Goal: Task Accomplishment & Management: Use online tool/utility

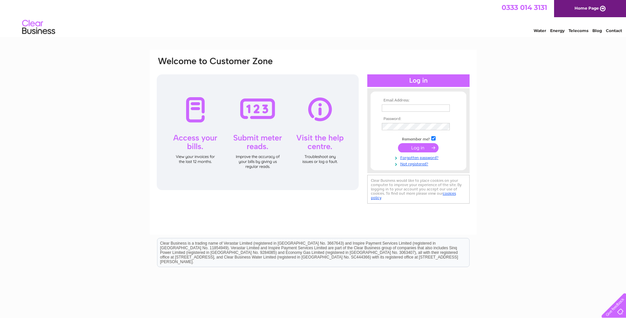
type input "[PERSON_NAME][EMAIL_ADDRESS][DOMAIN_NAME]"
click at [416, 148] on input "submit" at bounding box center [418, 147] width 41 height 9
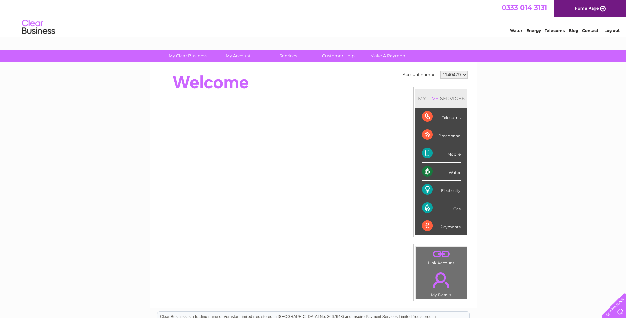
click at [548, 84] on div "My Clear Business Login Details My Details My Preferences Link Account My Accou…" at bounding box center [313, 235] width 626 height 371
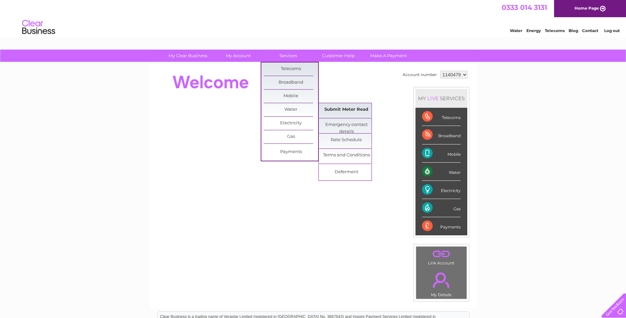
click at [336, 108] on link "Submit Meter Read" at bounding box center [346, 109] width 54 height 13
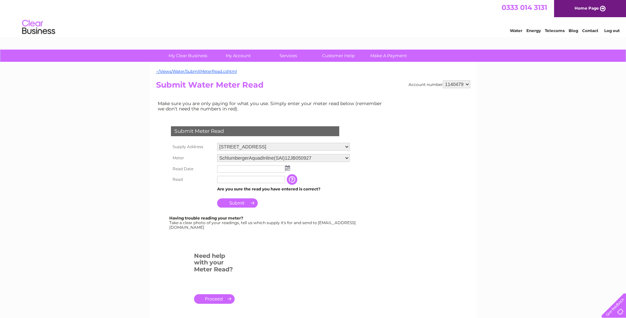
click at [287, 168] on img at bounding box center [287, 167] width 5 height 5
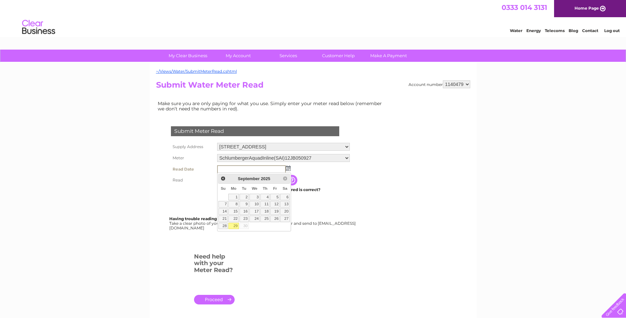
click at [235, 225] on link "29" at bounding box center [233, 225] width 10 height 7
type input "2025/09/29"
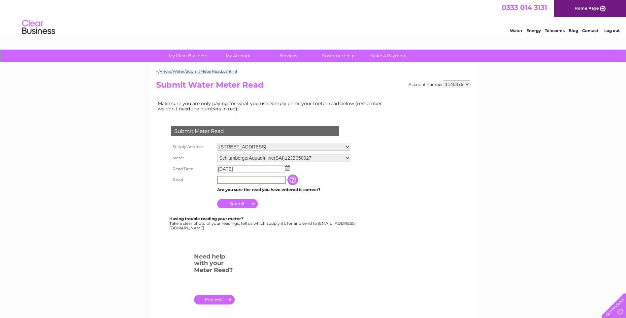
click at [249, 180] on input "text" at bounding box center [251, 180] width 69 height 8
type input "4174"
click at [233, 203] on input "Submit" at bounding box center [237, 203] width 41 height 9
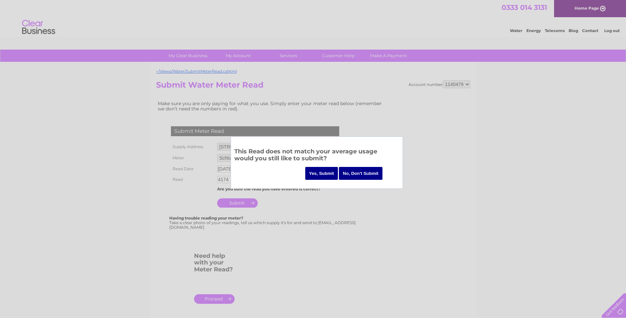
click at [322, 173] on input "Yes, Submit" at bounding box center [321, 173] width 33 height 13
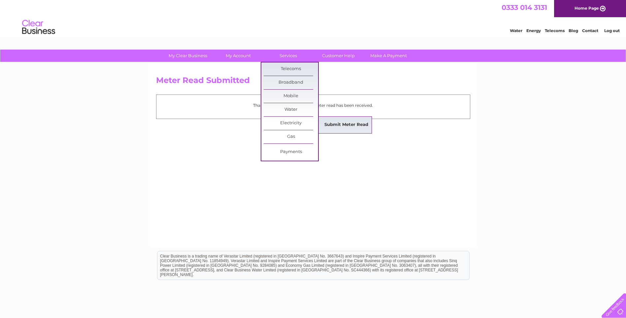
click at [343, 123] on link "Submit Meter Read" at bounding box center [346, 124] width 54 height 13
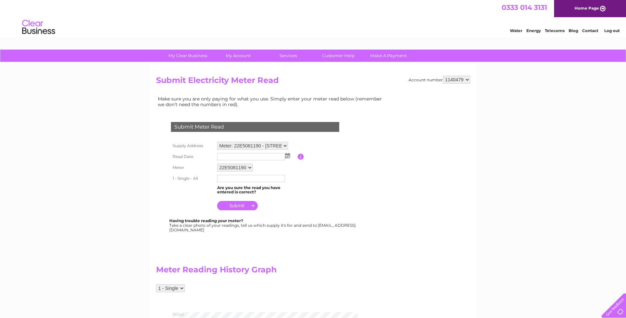
click at [289, 156] on img at bounding box center [287, 155] width 5 height 5
click at [235, 212] on link "29" at bounding box center [233, 213] width 10 height 7
type input "2025/09/29"
click at [240, 181] on input "text" at bounding box center [251, 179] width 69 height 8
type input "15103"
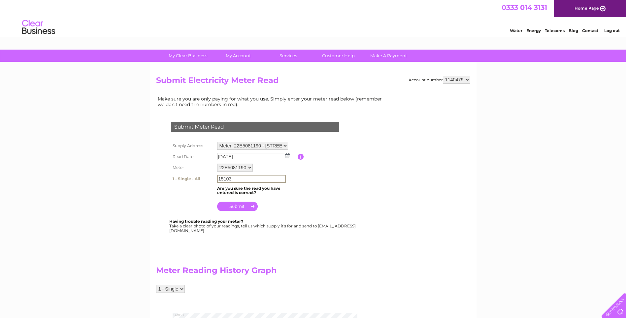
click at [236, 206] on input "submit" at bounding box center [237, 205] width 41 height 9
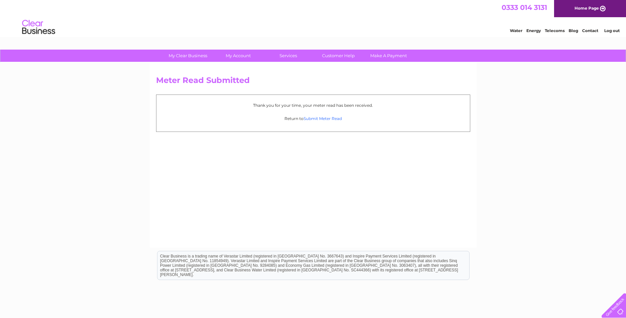
click at [322, 118] on link "Submit Meter Read" at bounding box center [323, 118] width 38 height 5
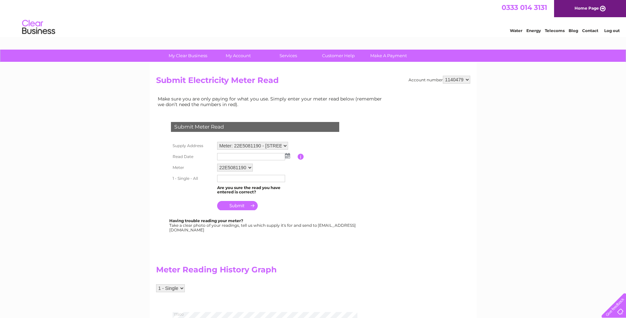
click at [284, 147] on select "Meter: 22E5081190 - 1 Market Street, Milnsbridge, Huddersfield, HD3 4ND Meter: …" at bounding box center [252, 146] width 71 height 8
select select "135881"
click at [217, 142] on select "Meter: 22E5081190 - 1 Market Street, Milnsbridge, Huddersfield, HD3 4ND Meter: …" at bounding box center [252, 146] width 71 height 9
click at [288, 155] on img at bounding box center [287, 155] width 5 height 5
click at [234, 213] on link "29" at bounding box center [233, 213] width 10 height 7
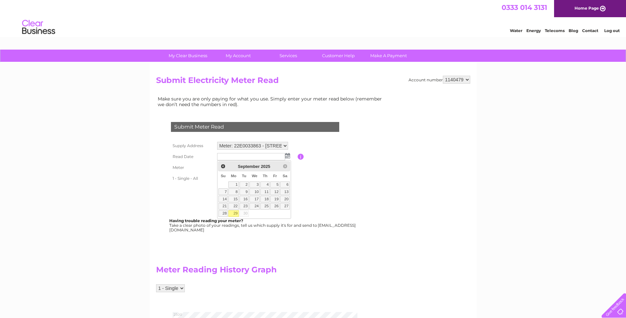
type input "[DATE]"
click at [237, 179] on input "text" at bounding box center [251, 179] width 69 height 8
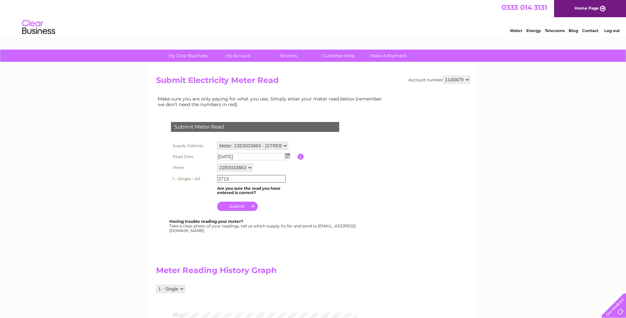
type input "2713"
click at [236, 205] on input "submit" at bounding box center [237, 205] width 41 height 9
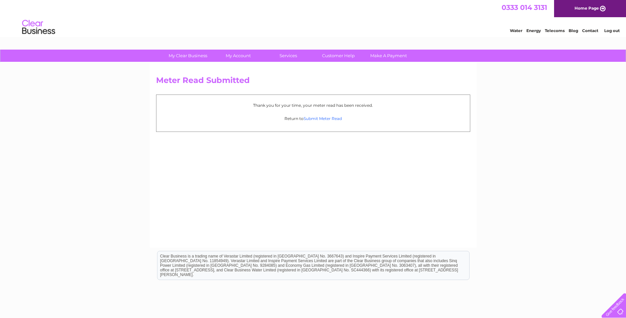
drag, startPoint x: 324, startPoint y: 119, endPoint x: 328, endPoint y: 119, distance: 3.6
click at [324, 119] on link "Submit Meter Read" at bounding box center [323, 118] width 38 height 5
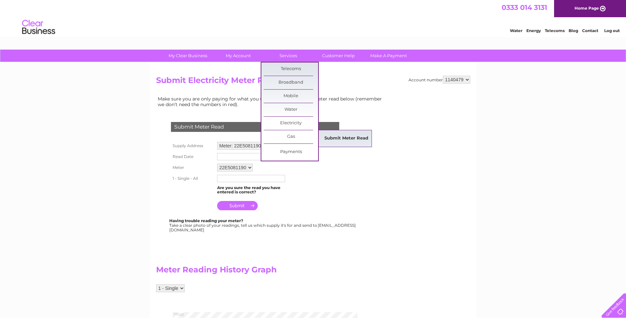
click at [347, 140] on link "Submit Meter Read" at bounding box center [346, 138] width 54 height 13
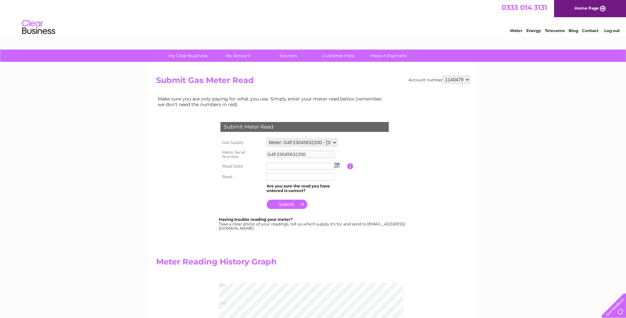
click at [338, 165] on img at bounding box center [337, 164] width 5 height 5
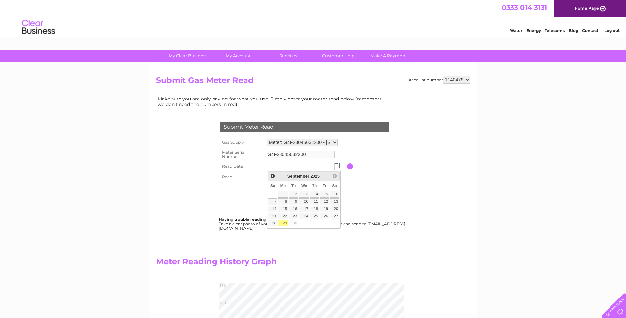
drag, startPoint x: 283, startPoint y: 224, endPoint x: 286, endPoint y: 219, distance: 5.9
click at [283, 224] on link "29" at bounding box center [283, 223] width 10 height 7
type input "[DATE]"
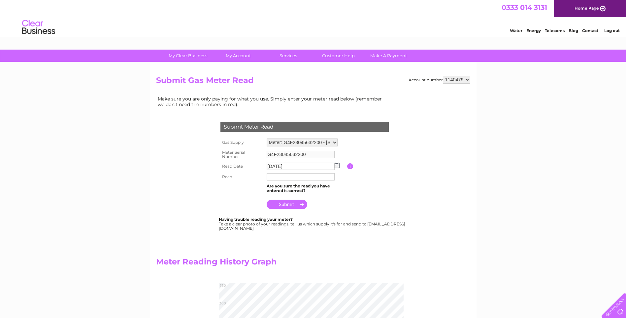
click at [287, 177] on input "text" at bounding box center [301, 176] width 68 height 7
type input "480"
click at [281, 205] on input "submit" at bounding box center [287, 204] width 41 height 9
